Goal: Find specific page/section: Find specific page/section

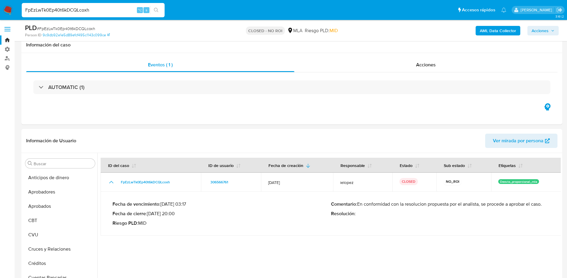
select select "10"
click at [0, 2] on nav "Pausado Ver notificaciones FpEzLwTk0Ep40t6kDCQLcoxh ⌥ s Accesos rápidos Presion…" at bounding box center [283, 10] width 567 height 20
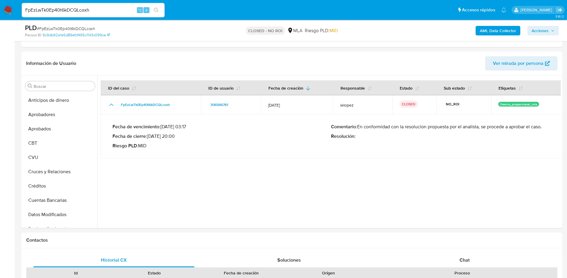
scroll to position [205, 0]
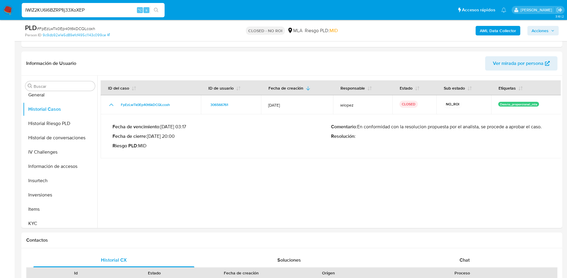
type input "IWIZ2KU6I6BZRP1lj33XoXEP"
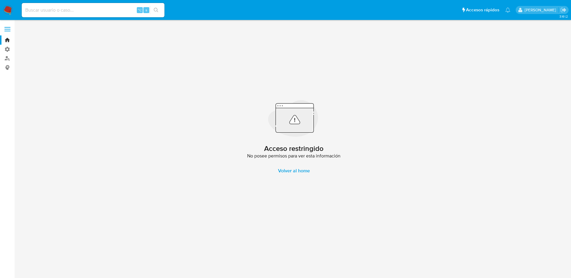
click at [94, 7] on input at bounding box center [93, 10] width 143 height 8
paste input "BdHMBE18ESoqCcX66MvDeWOY"
type input "BdHMBE18ESoqCcX66MvDeWOY"
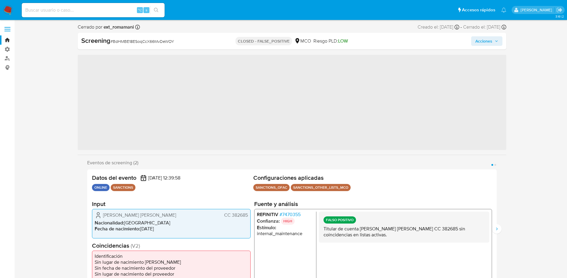
scroll to position [223, 0]
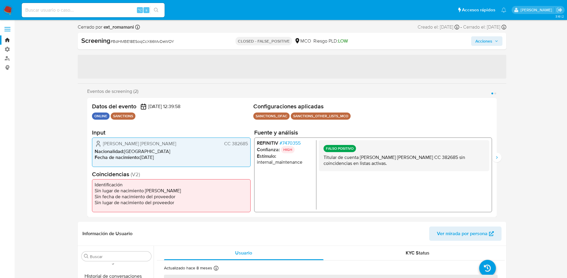
select select "10"
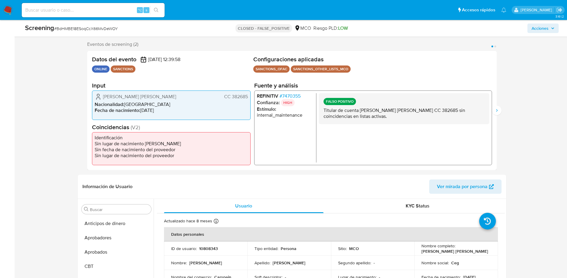
scroll to position [0, 0]
